Goal: Find specific page/section: Find specific page/section

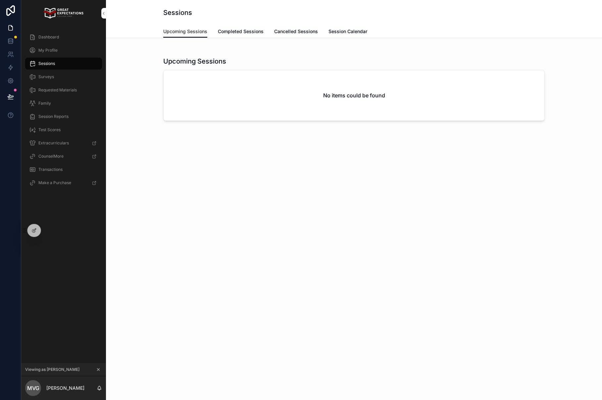
click at [0, 0] on icon at bounding box center [0, 0] width 0 height 0
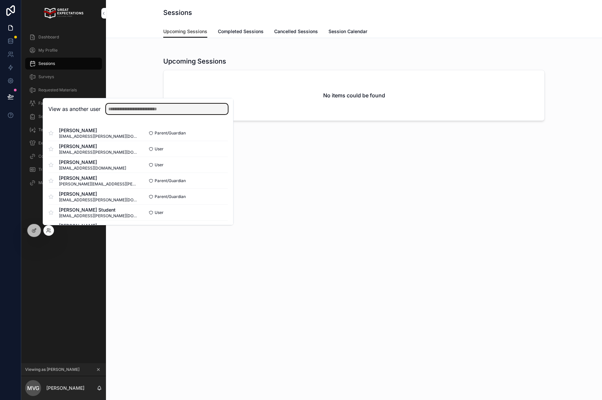
click at [151, 112] on input "text" at bounding box center [167, 109] width 122 height 11
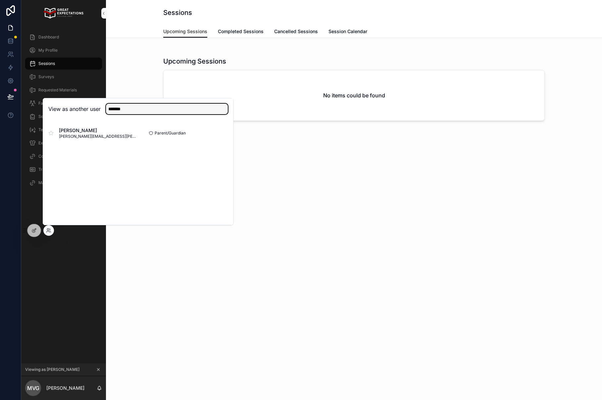
type input "*******"
click at [0, 0] on button "Select" at bounding box center [0, 0] width 0 height 0
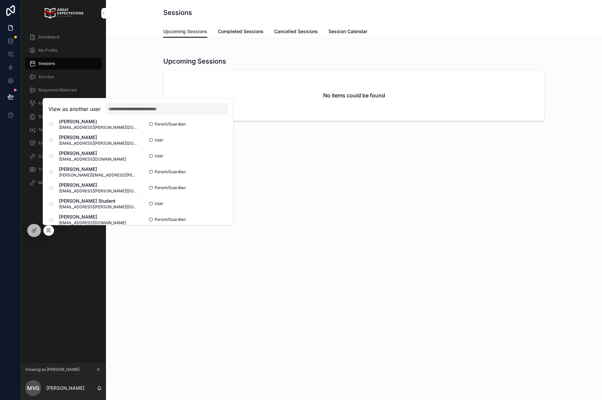
scroll to position [13, 0]
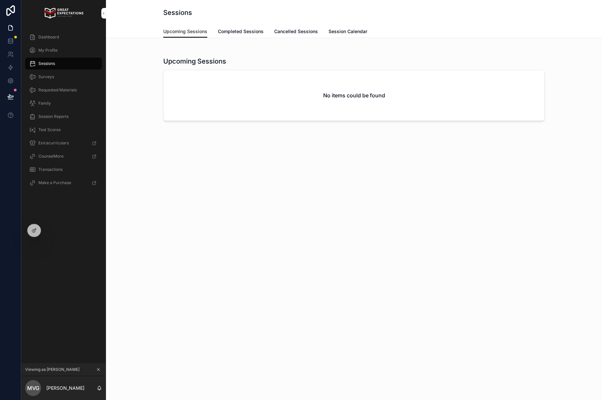
click at [295, 213] on div "Sessions Upcoming Sessions Upcoming Sessions Completed Sessions Cancelled Sessi…" at bounding box center [354, 200] width 496 height 400
click at [466, 57] on div "Upcoming Sessions" at bounding box center [354, 61] width 382 height 9
click at [0, 0] on icon at bounding box center [0, 0] width 0 height 0
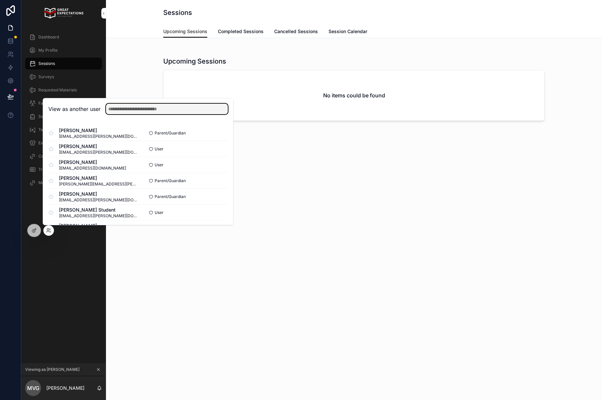
click at [140, 112] on input "text" at bounding box center [167, 109] width 122 height 11
type input "****"
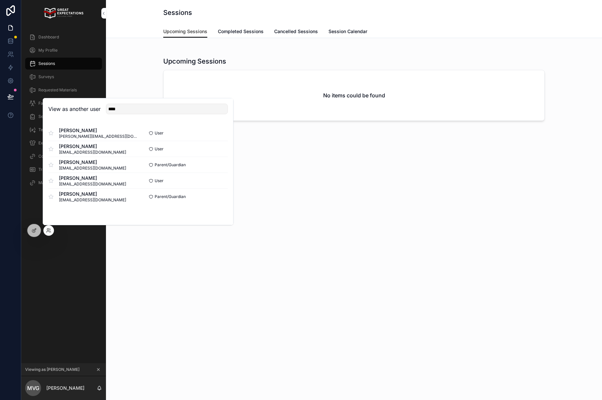
click at [0, 0] on button "Select" at bounding box center [0, 0] width 0 height 0
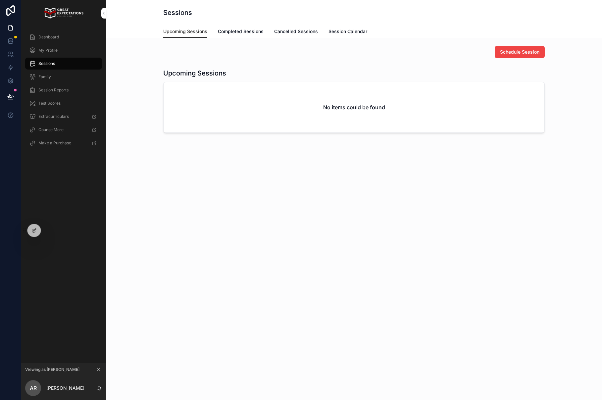
click at [83, 33] on div "Dashboard" at bounding box center [63, 37] width 69 height 11
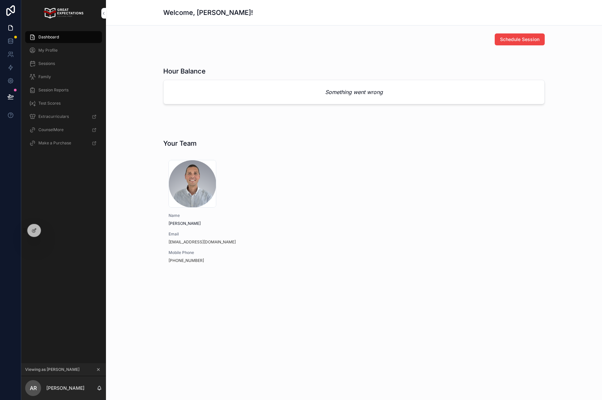
click at [446, 180] on div "671bbe45db32635a4e4cf004_Daniel_Williams1 .png Name Daniel Williams Email danie…" at bounding box center [354, 212] width 382 height 121
click at [298, 150] on div "Your Team 671bbe45db32635a4e4cf004_Daniel_Williams1 .png Name Daniel Williams E…" at bounding box center [354, 206] width 382 height 134
click at [305, 152] on div "671bbe45db32635a4e4cf004_Daniel_Williams1 .png Name Daniel Williams Email danie…" at bounding box center [354, 212] width 382 height 121
click at [92, 42] on div "Dashboard" at bounding box center [63, 37] width 69 height 11
